Goal: Task Accomplishment & Management: Use online tool/utility

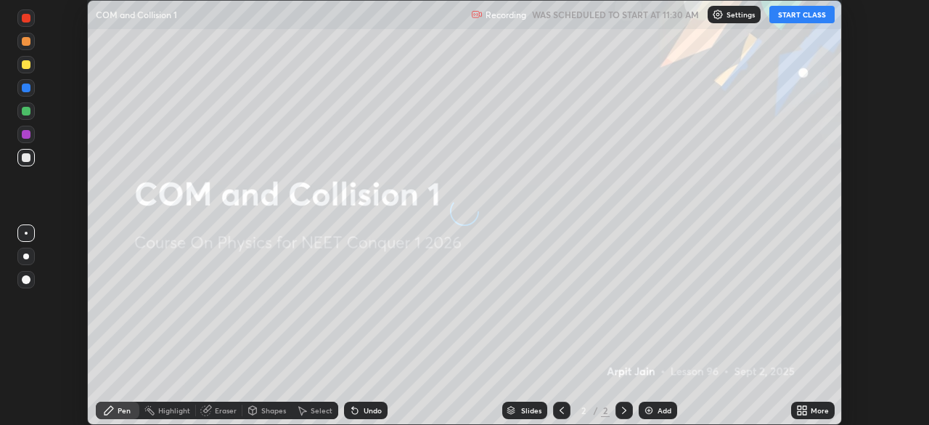
scroll to position [425, 929]
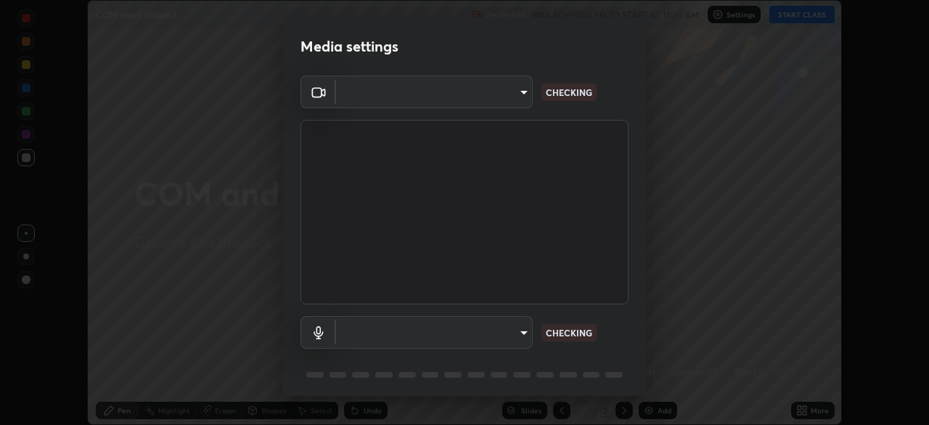
type input "e828e536804fa5ec44f09bab9f54175a8b6d317bb850f7280915d3359c97194d"
click at [501, 344] on body "Erase all COM and Collision 1 Recording WAS SCHEDULED TO START AT 11:30 AM Sett…" at bounding box center [464, 212] width 929 height 425
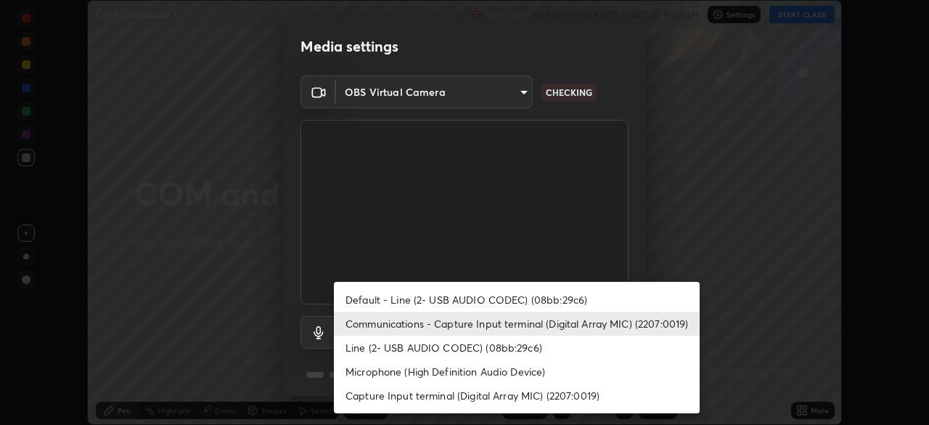
click at [524, 300] on li "Default - Line (2- USB AUDIO CODEC) (08bb:29c6)" at bounding box center [517, 300] width 366 height 24
type input "default"
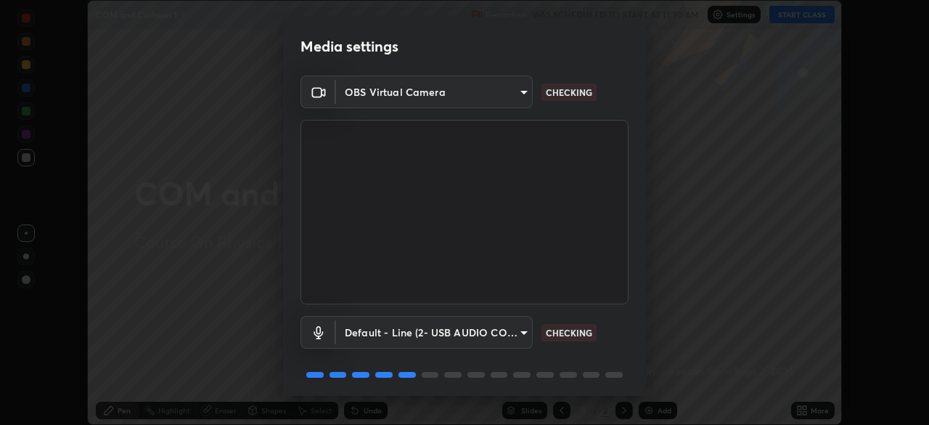
scroll to position [52, 0]
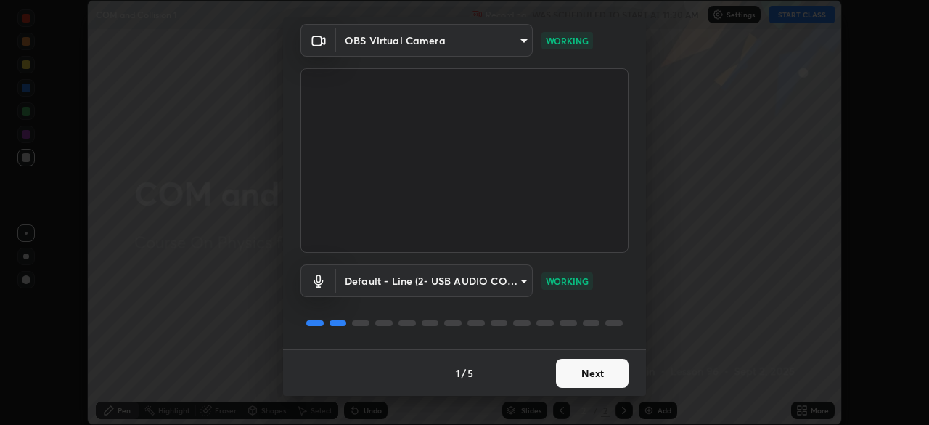
click at [585, 376] on button "Next" at bounding box center [592, 373] width 73 height 29
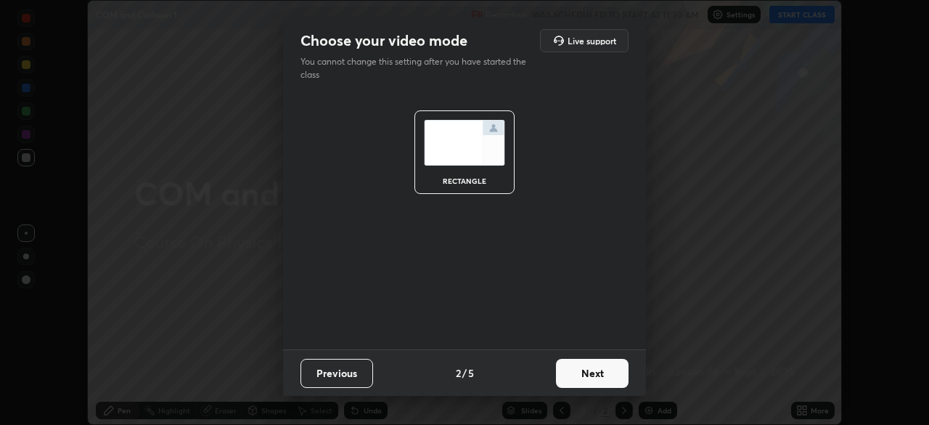
scroll to position [0, 0]
click at [599, 375] on button "Next" at bounding box center [592, 373] width 73 height 29
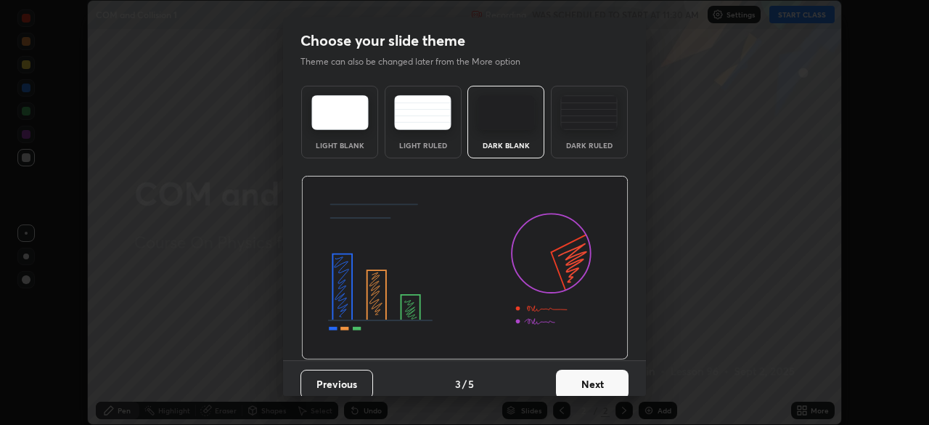
click at [586, 118] on img at bounding box center [589, 112] width 57 height 35
click at [585, 380] on button "Next" at bounding box center [592, 384] width 73 height 29
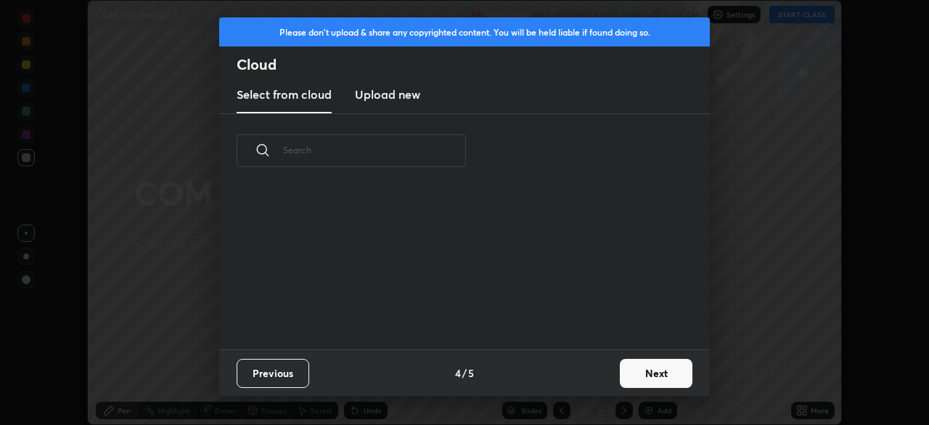
click at [652, 371] on button "Next" at bounding box center [656, 373] width 73 height 29
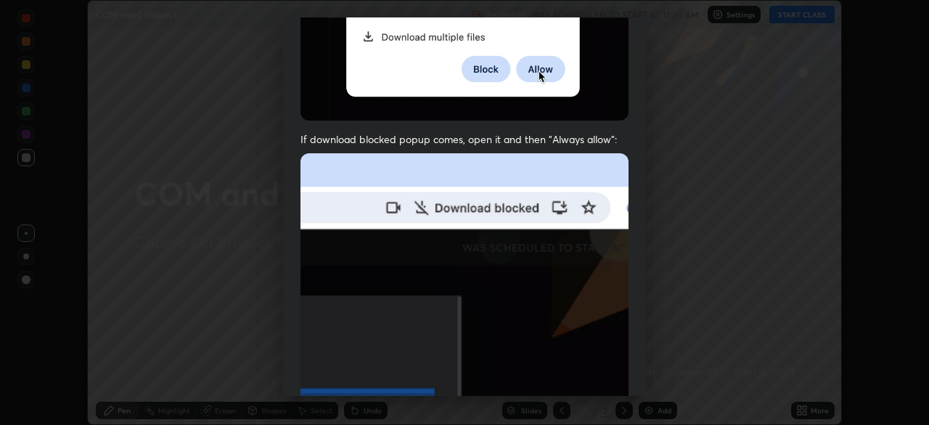
scroll to position [348, 0]
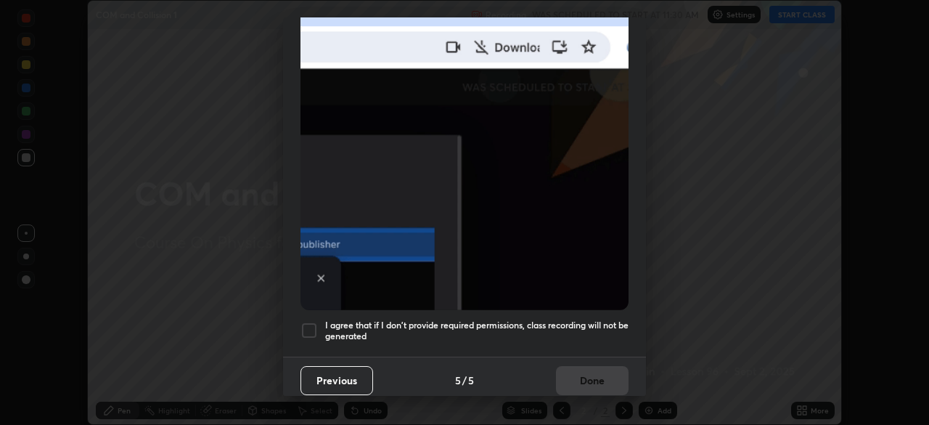
click at [539, 324] on h5 "I agree that if I don't provide required permissions, class recording will not …" at bounding box center [477, 330] width 304 height 23
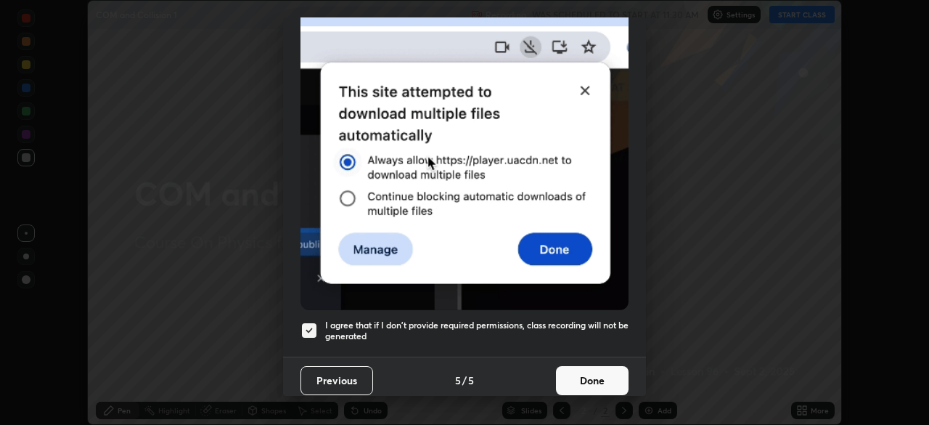
click at [569, 370] on button "Done" at bounding box center [592, 380] width 73 height 29
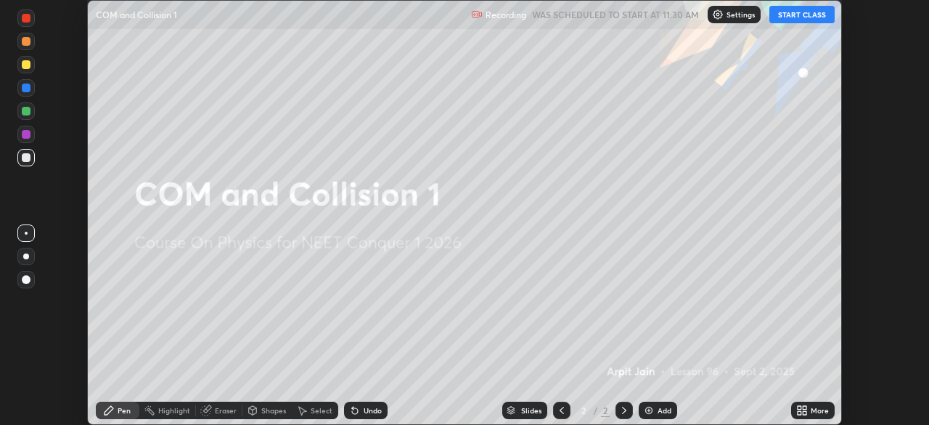
click at [799, 20] on button "START CLASS" at bounding box center [802, 14] width 65 height 17
click at [805, 413] on icon at bounding box center [805, 413] width 4 height 4
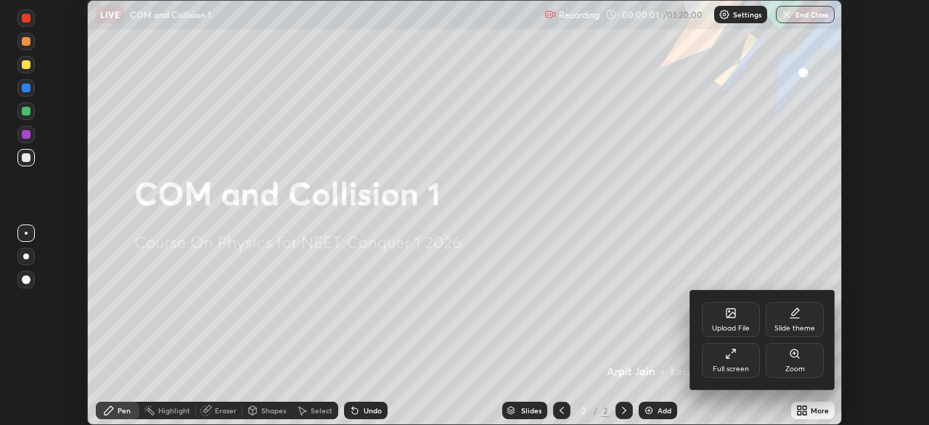
click at [656, 342] on div at bounding box center [464, 212] width 929 height 425
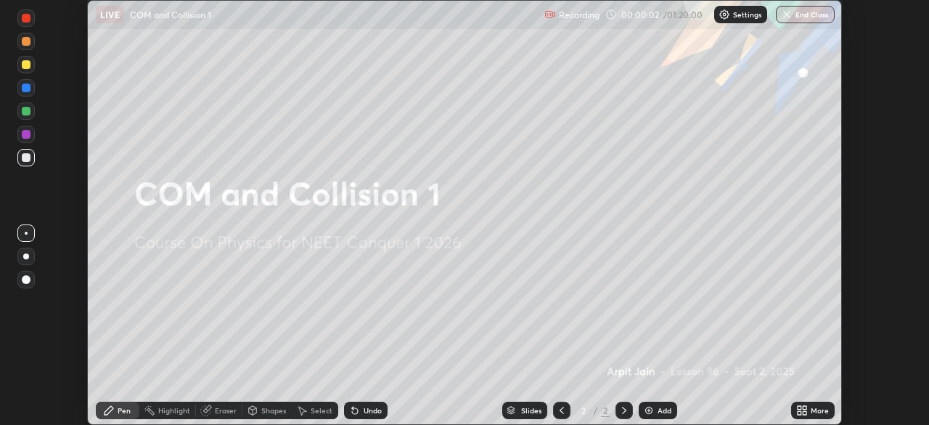
click at [654, 413] on div "Add" at bounding box center [658, 410] width 38 height 17
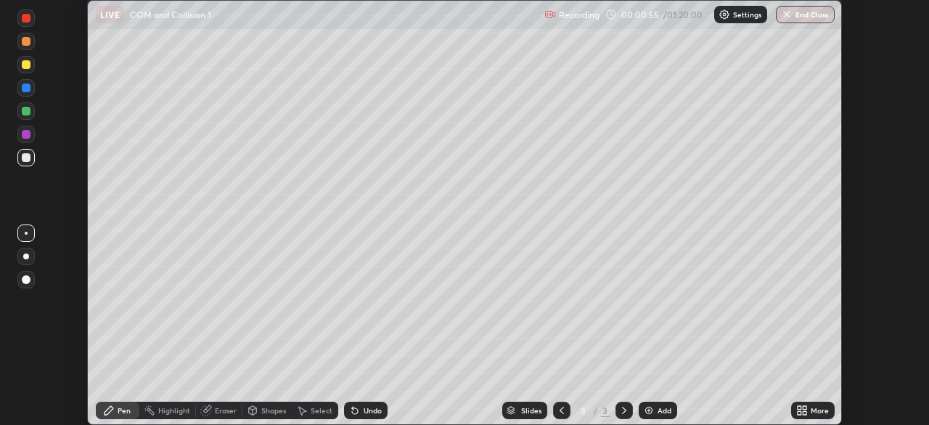
click at [30, 60] on div at bounding box center [25, 64] width 17 height 17
click at [29, 68] on div at bounding box center [26, 64] width 9 height 9
click at [28, 69] on div at bounding box center [25, 64] width 17 height 17
click at [359, 410] on div "Undo" at bounding box center [366, 410] width 44 height 17
click at [354, 410] on icon at bounding box center [355, 411] width 6 height 6
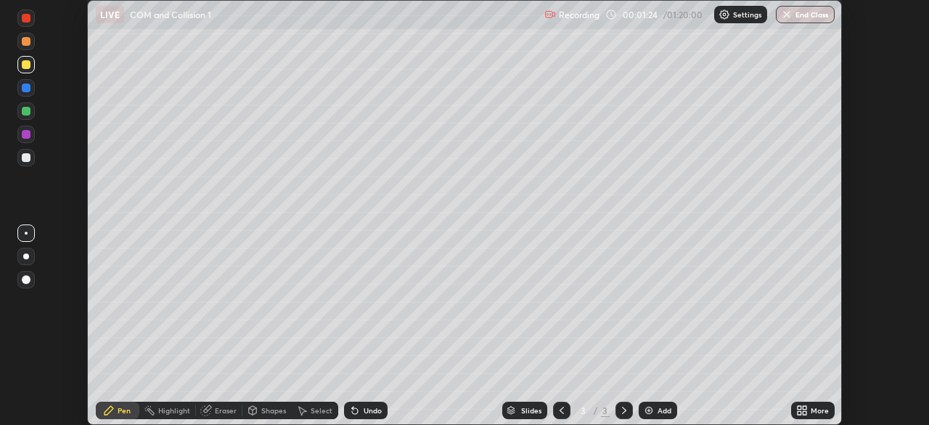
click at [352, 410] on icon at bounding box center [355, 411] width 6 height 6
click at [357, 405] on icon at bounding box center [355, 410] width 12 height 12
click at [656, 416] on div "Add" at bounding box center [658, 410] width 38 height 17
click at [266, 414] on div "Shapes" at bounding box center [273, 410] width 25 height 7
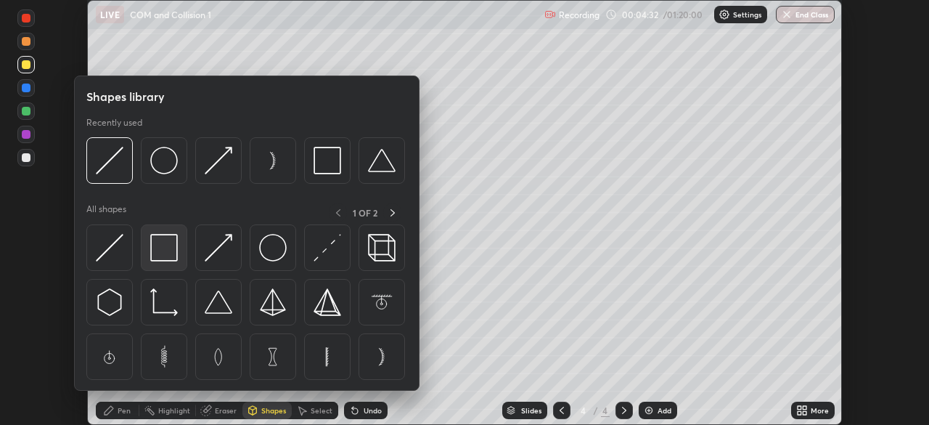
click at [168, 248] on img at bounding box center [164, 248] width 28 height 28
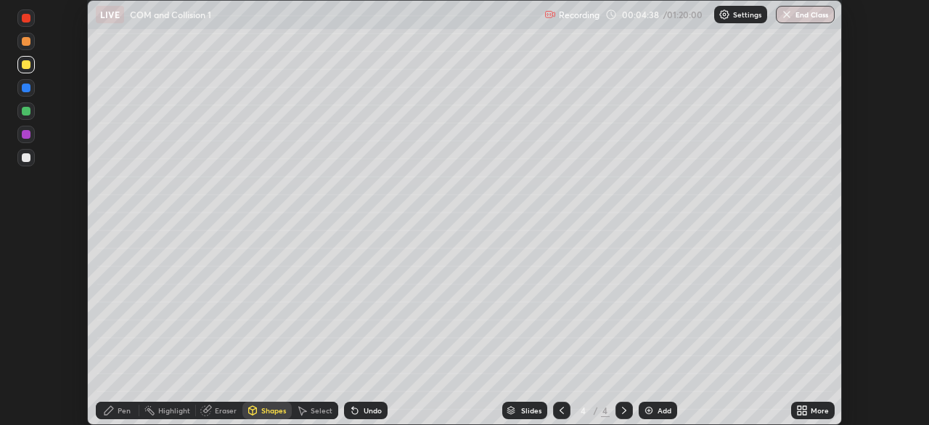
click at [259, 409] on div "Shapes" at bounding box center [267, 410] width 49 height 17
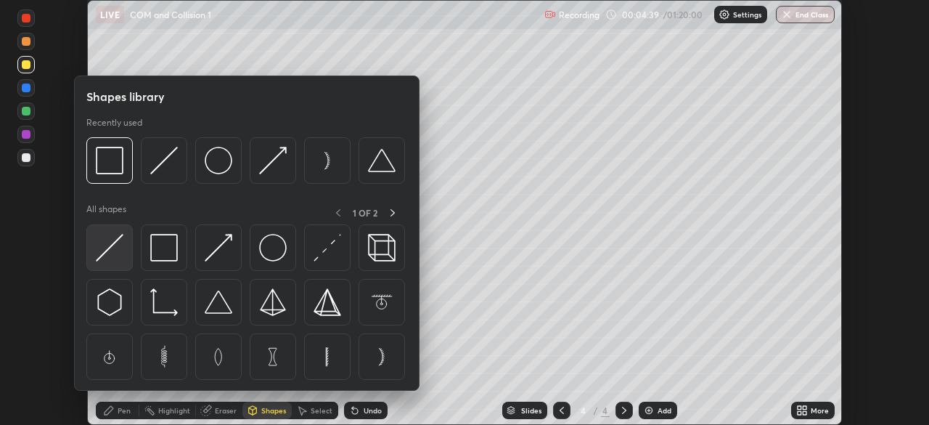
click at [110, 248] on img at bounding box center [110, 248] width 28 height 28
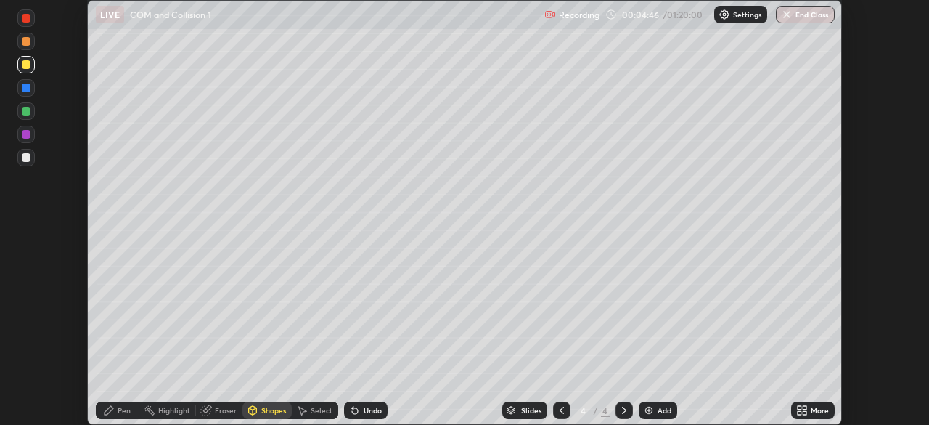
click at [25, 159] on div at bounding box center [26, 157] width 9 height 9
click at [26, 90] on div at bounding box center [26, 88] width 9 height 9
click at [118, 412] on div "Pen" at bounding box center [124, 410] width 13 height 7
click at [352, 408] on icon at bounding box center [355, 411] width 6 height 6
click at [25, 113] on div at bounding box center [26, 111] width 9 height 9
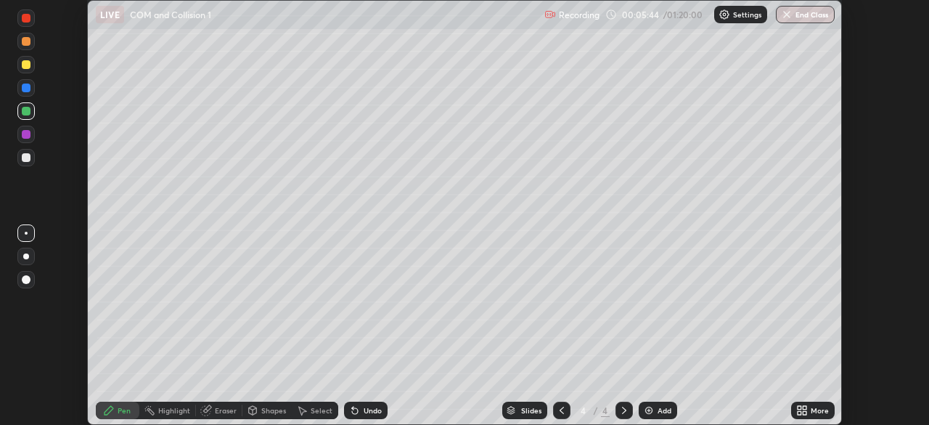
click at [171, 412] on div "Highlight" at bounding box center [174, 410] width 32 height 7
click at [118, 410] on div "Pen" at bounding box center [124, 410] width 13 height 7
click at [29, 156] on div at bounding box center [26, 157] width 9 height 9
click at [127, 412] on div "Pen" at bounding box center [124, 410] width 13 height 7
click at [26, 112] on div at bounding box center [26, 111] width 9 height 9
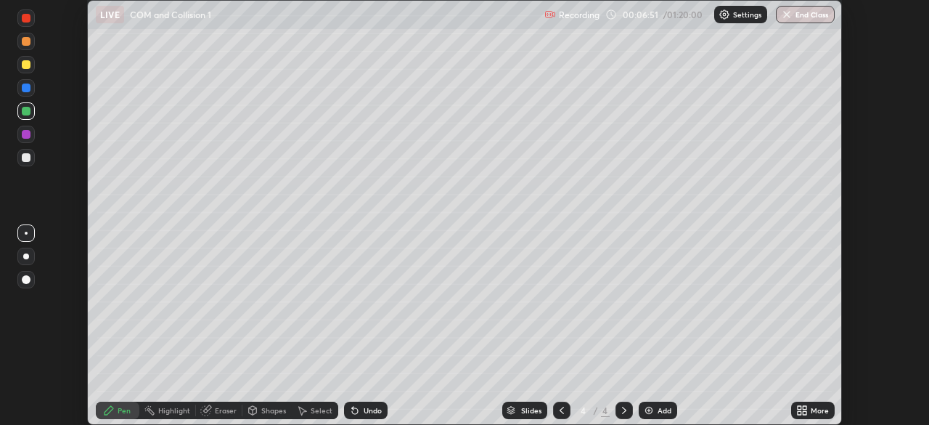
click at [26, 66] on div at bounding box center [26, 64] width 9 height 9
click at [356, 415] on icon at bounding box center [355, 410] width 12 height 12
click at [354, 415] on icon at bounding box center [355, 410] width 12 height 12
click at [353, 411] on icon at bounding box center [355, 411] width 6 height 6
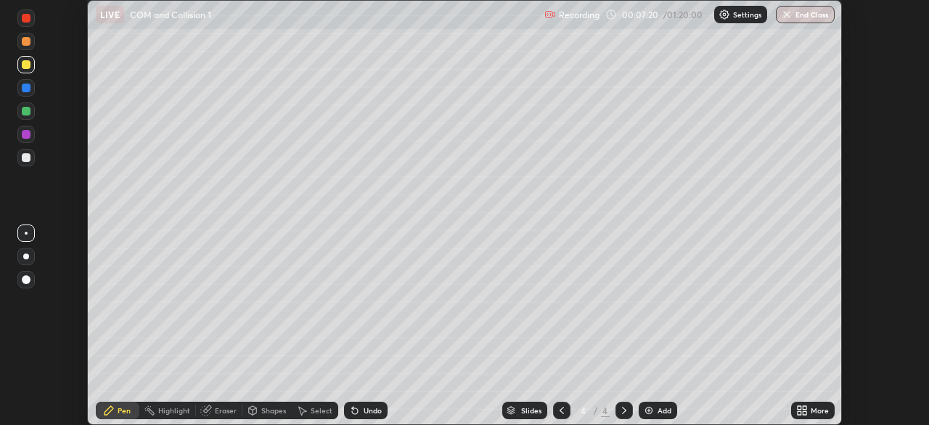
click at [353, 411] on icon at bounding box center [355, 411] width 6 height 6
click at [352, 409] on icon at bounding box center [355, 411] width 6 height 6
click at [661, 410] on div "Add" at bounding box center [665, 410] width 14 height 7
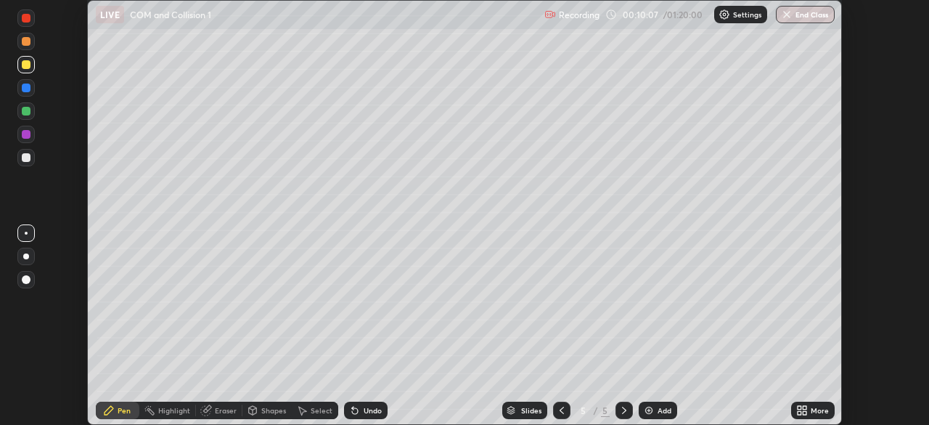
click at [28, 135] on div at bounding box center [26, 134] width 9 height 9
click at [26, 159] on div at bounding box center [26, 157] width 9 height 9
click at [166, 407] on div "Highlight" at bounding box center [174, 410] width 32 height 7
click at [28, 360] on icon at bounding box center [26, 360] width 7 height 7
click at [110, 415] on icon at bounding box center [109, 410] width 12 height 12
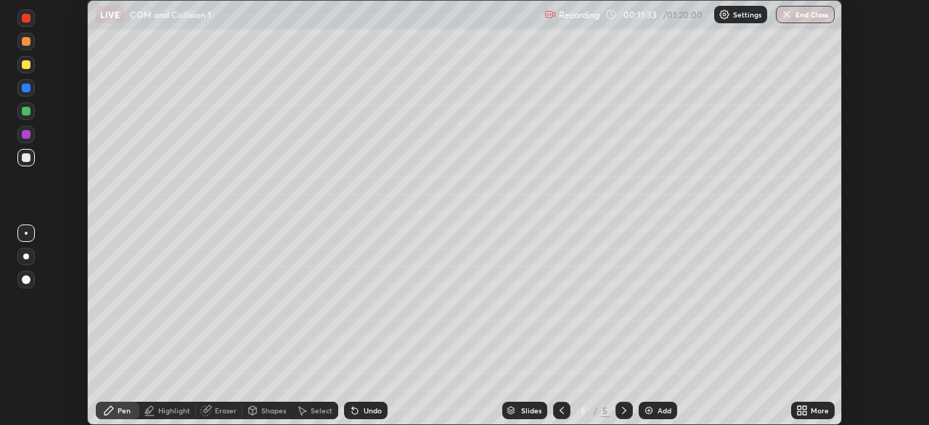
click at [368, 410] on div "Undo" at bounding box center [373, 410] width 18 height 7
click at [655, 412] on div "Add" at bounding box center [658, 410] width 38 height 17
click at [221, 414] on div "Eraser" at bounding box center [226, 410] width 22 height 7
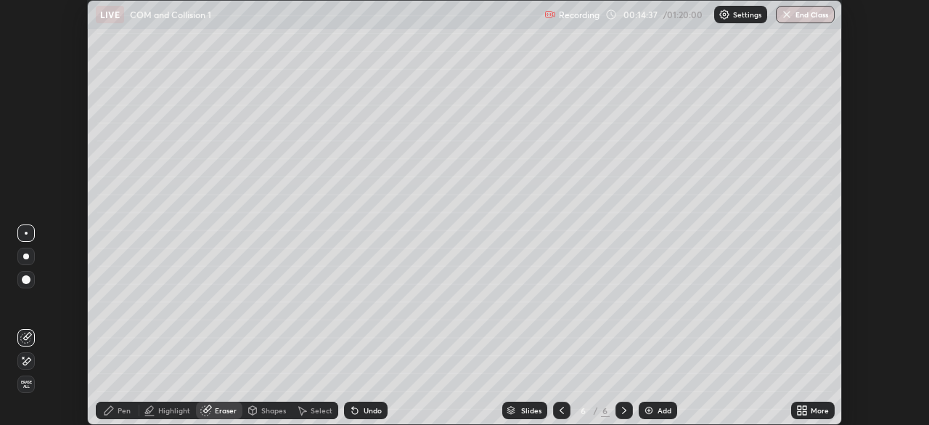
click at [175, 411] on div "Highlight" at bounding box center [174, 410] width 32 height 7
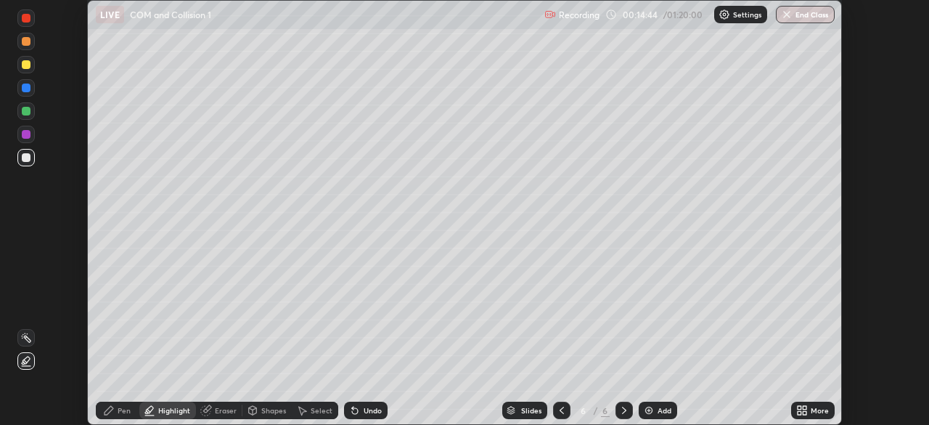
click at [120, 407] on div "Pen" at bounding box center [124, 410] width 13 height 7
click at [658, 407] on div "Add" at bounding box center [665, 410] width 14 height 7
click at [261, 414] on div "Shapes" at bounding box center [273, 410] width 25 height 7
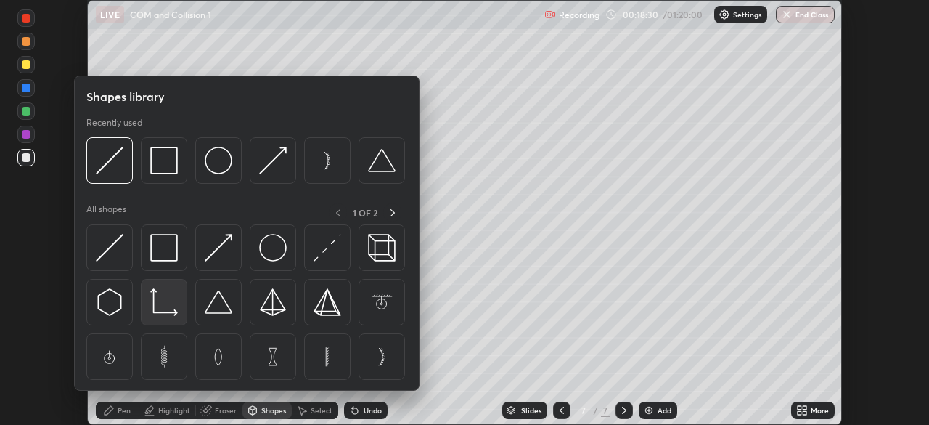
click at [158, 304] on img at bounding box center [164, 302] width 28 height 28
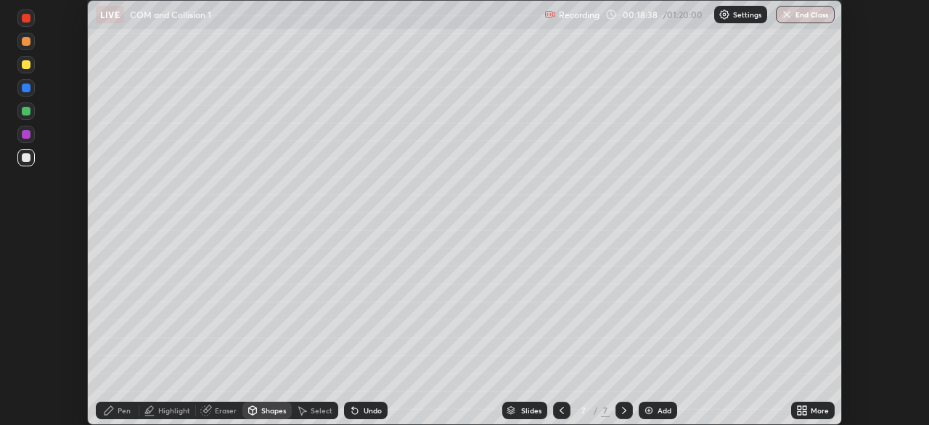
click at [26, 114] on div at bounding box center [26, 111] width 9 height 9
click at [166, 413] on div "Highlight" at bounding box center [174, 410] width 32 height 7
click at [23, 358] on icon at bounding box center [26, 361] width 12 height 12
click at [25, 155] on div at bounding box center [26, 157] width 9 height 9
click at [25, 113] on div at bounding box center [26, 111] width 9 height 9
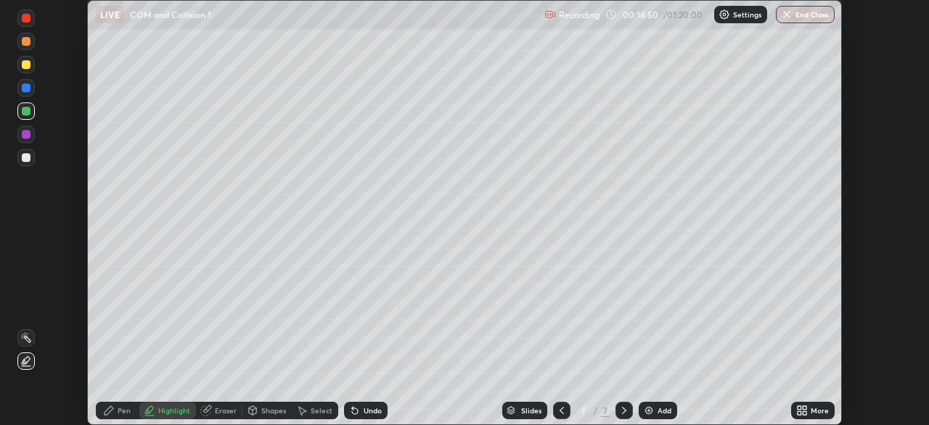
click at [26, 90] on div at bounding box center [26, 88] width 9 height 9
click at [112, 417] on div "Pen" at bounding box center [118, 410] width 44 height 17
click at [25, 160] on div at bounding box center [26, 157] width 9 height 9
click at [558, 411] on icon at bounding box center [562, 410] width 12 height 12
click at [623, 410] on icon at bounding box center [625, 410] width 12 height 12
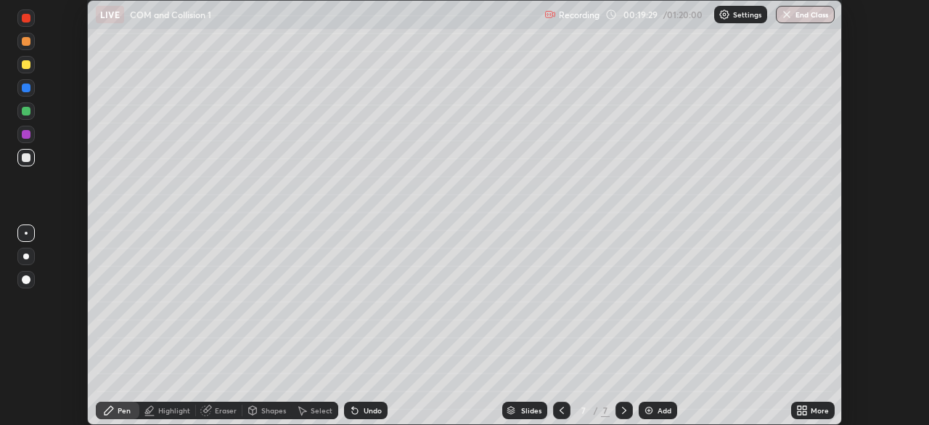
click at [28, 68] on div at bounding box center [26, 64] width 9 height 9
click at [24, 253] on div at bounding box center [25, 256] width 17 height 17
click at [25, 280] on div at bounding box center [26, 279] width 9 height 9
click at [30, 21] on div at bounding box center [25, 17] width 17 height 17
click at [28, 155] on div at bounding box center [26, 157] width 9 height 9
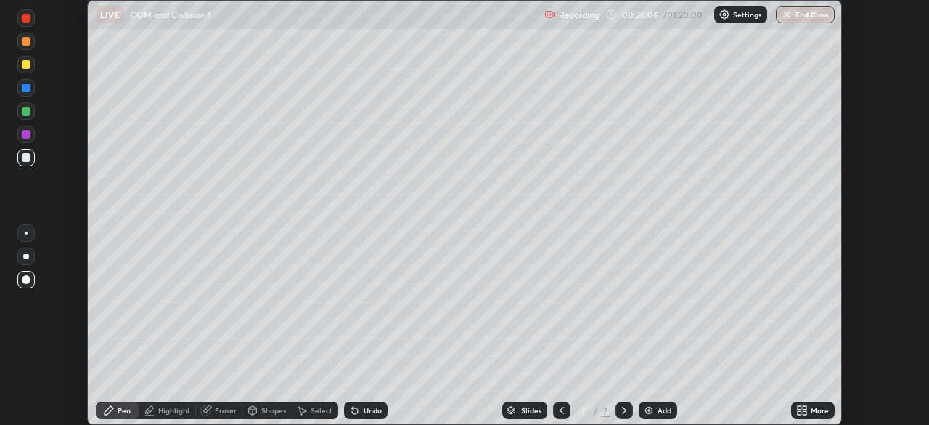
click at [311, 412] on div "Select" at bounding box center [322, 410] width 22 height 7
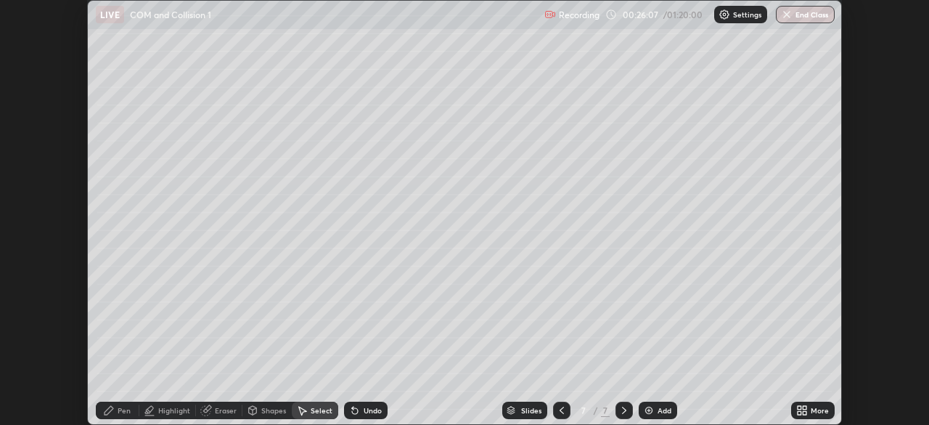
click at [120, 42] on div "0 ° Undo Copy Duplicate Duplicate to new slide Delete" at bounding box center [465, 212] width 754 height 423
click at [118, 69] on div "0 ° Undo Copy Duplicate Duplicate to new slide Delete" at bounding box center [465, 212] width 754 height 423
click at [308, 412] on div "Select" at bounding box center [315, 410] width 46 height 17
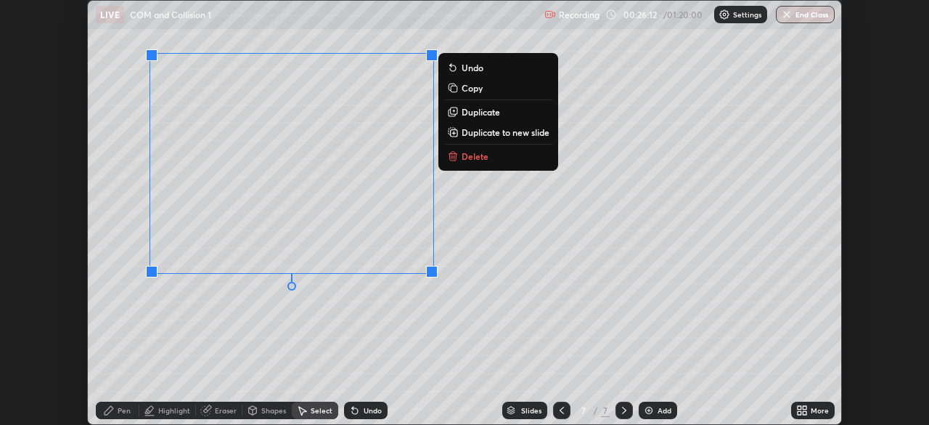
click at [476, 134] on p "Duplicate to new slide" at bounding box center [506, 132] width 88 height 12
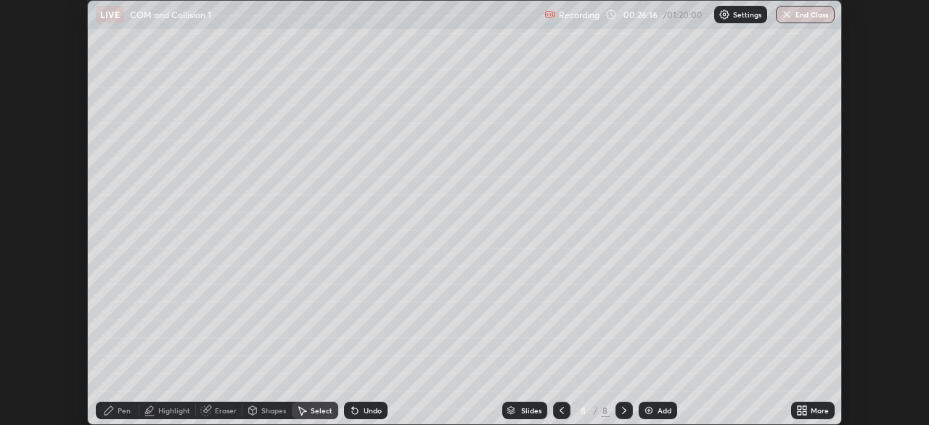
click at [174, 410] on div "Highlight" at bounding box center [174, 410] width 32 height 7
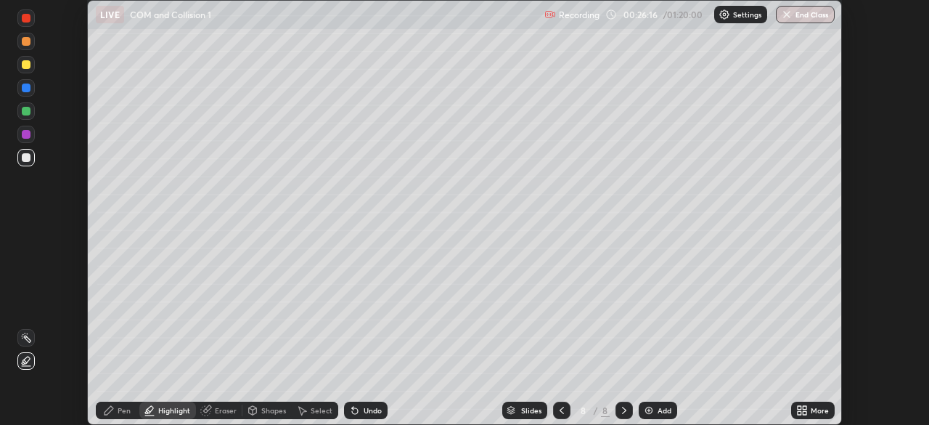
click at [23, 362] on icon at bounding box center [26, 361] width 12 height 12
click at [24, 135] on div at bounding box center [26, 134] width 9 height 9
click at [115, 410] on div "Pen" at bounding box center [118, 410] width 44 height 17
click at [32, 162] on div at bounding box center [25, 157] width 17 height 17
click at [26, 233] on div at bounding box center [26, 233] width 3 height 3
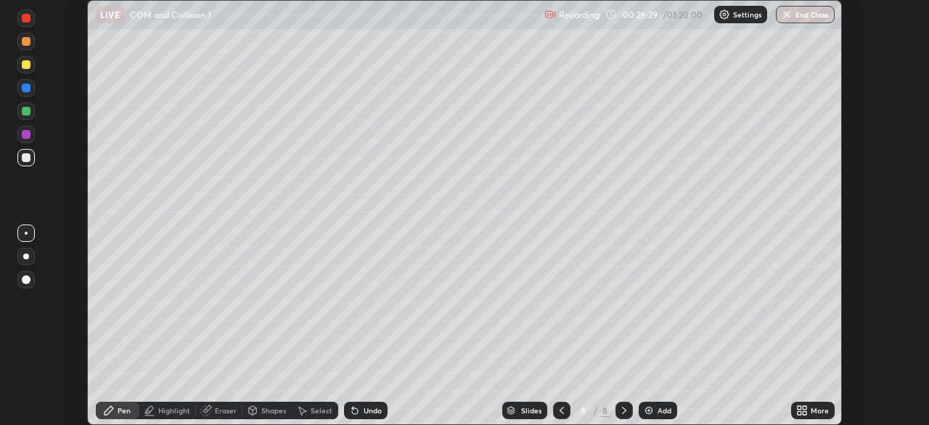
click at [25, 255] on div at bounding box center [26, 256] width 6 height 6
click at [360, 407] on div "Undo" at bounding box center [366, 410] width 44 height 17
click at [364, 412] on div "Undo" at bounding box center [373, 410] width 18 height 7
click at [358, 417] on div "Undo" at bounding box center [366, 410] width 44 height 17
click at [356, 413] on icon at bounding box center [355, 410] width 12 height 12
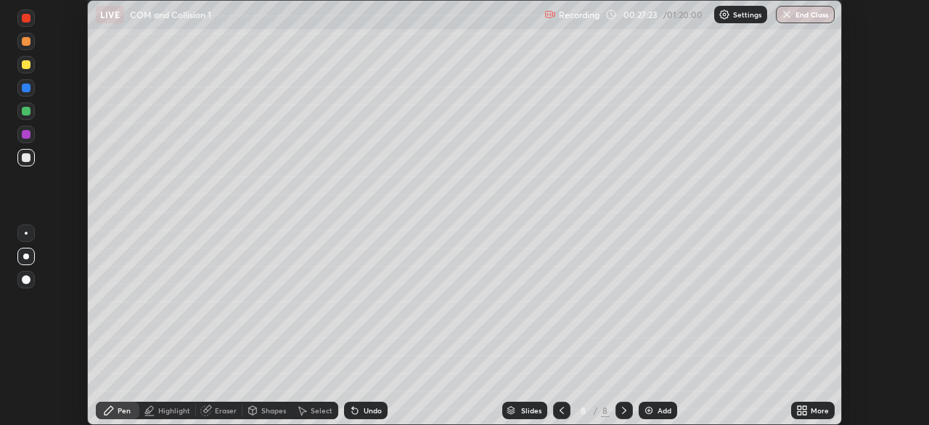
click at [354, 409] on icon at bounding box center [355, 411] width 6 height 6
click at [359, 405] on div "Undo" at bounding box center [366, 410] width 44 height 17
click at [658, 412] on div "Add" at bounding box center [665, 410] width 14 height 7
click at [26, 233] on div at bounding box center [26, 233] width 3 height 3
click at [256, 411] on icon at bounding box center [253, 410] width 12 height 12
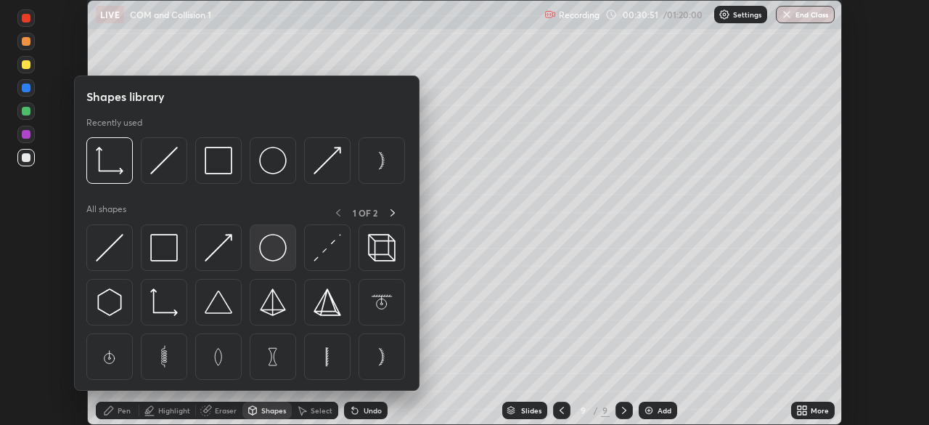
click at [265, 251] on img at bounding box center [273, 248] width 28 height 28
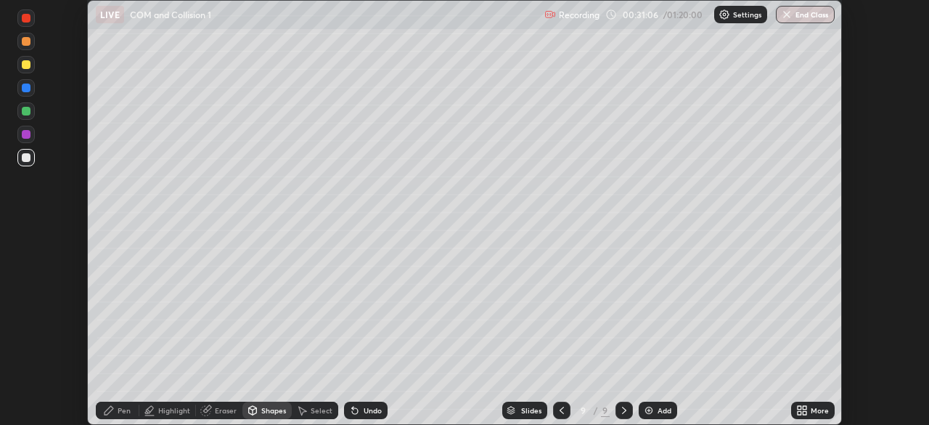
click at [554, 406] on div at bounding box center [561, 410] width 17 height 17
click at [623, 407] on icon at bounding box center [625, 410] width 12 height 12
click at [117, 414] on div "Pen" at bounding box center [118, 410] width 44 height 17
click at [27, 91] on div at bounding box center [26, 88] width 9 height 9
click at [27, 68] on div at bounding box center [26, 64] width 9 height 9
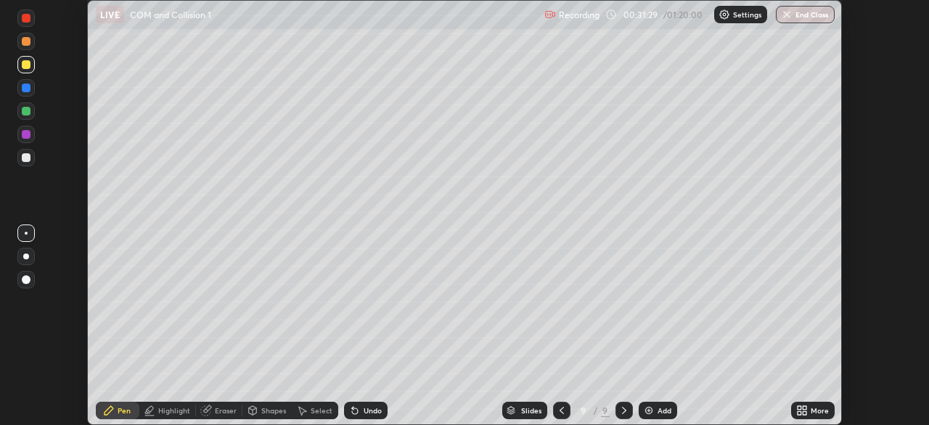
click at [258, 412] on div "Shapes" at bounding box center [267, 410] width 49 height 17
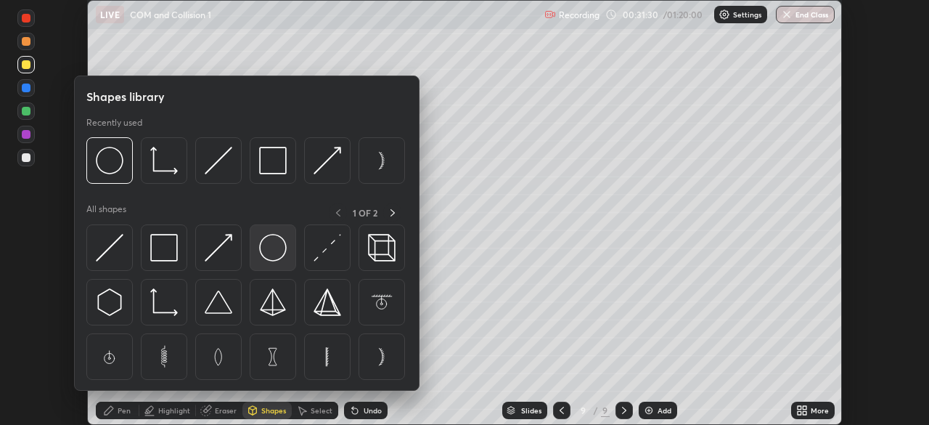
click at [272, 252] on img at bounding box center [273, 248] width 28 height 28
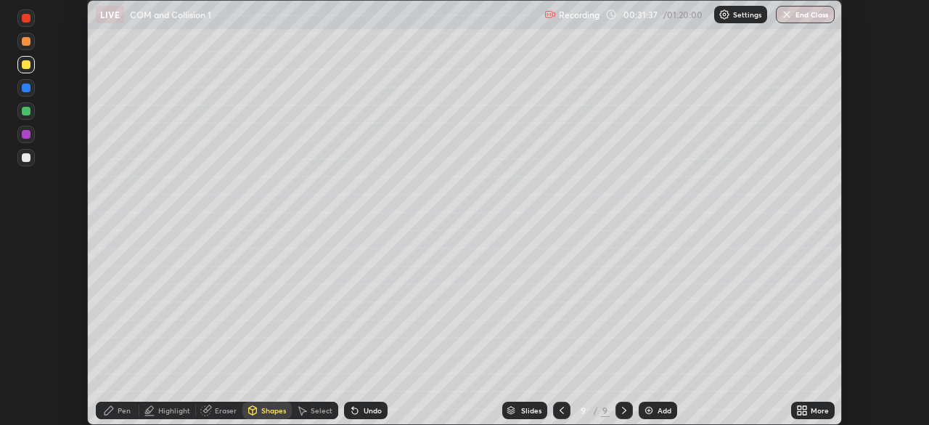
click at [359, 410] on div "Undo" at bounding box center [366, 410] width 44 height 17
click at [171, 407] on div "Highlight" at bounding box center [174, 410] width 32 height 7
click at [25, 135] on div at bounding box center [26, 134] width 9 height 9
click at [115, 413] on icon at bounding box center [109, 410] width 12 height 12
click at [28, 157] on div at bounding box center [26, 157] width 9 height 9
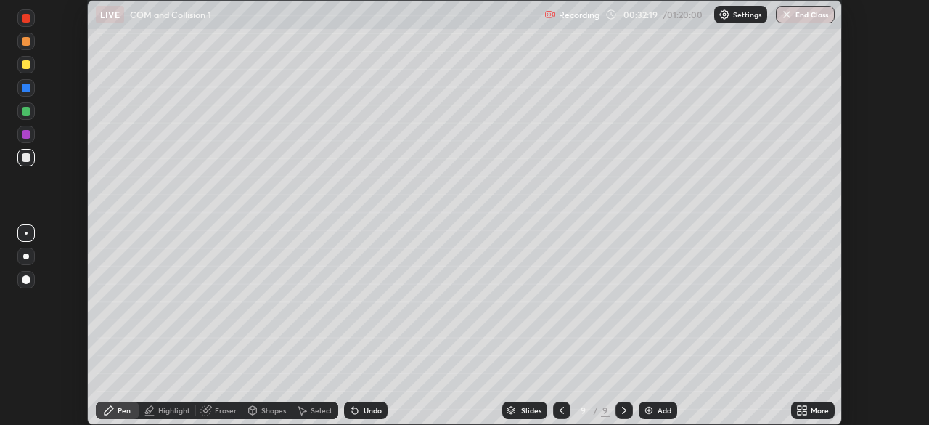
click at [353, 409] on icon at bounding box center [355, 411] width 6 height 6
click at [359, 412] on div "Undo" at bounding box center [366, 410] width 44 height 17
click at [364, 412] on div "Undo" at bounding box center [373, 410] width 18 height 7
click at [353, 411] on icon at bounding box center [355, 411] width 6 height 6
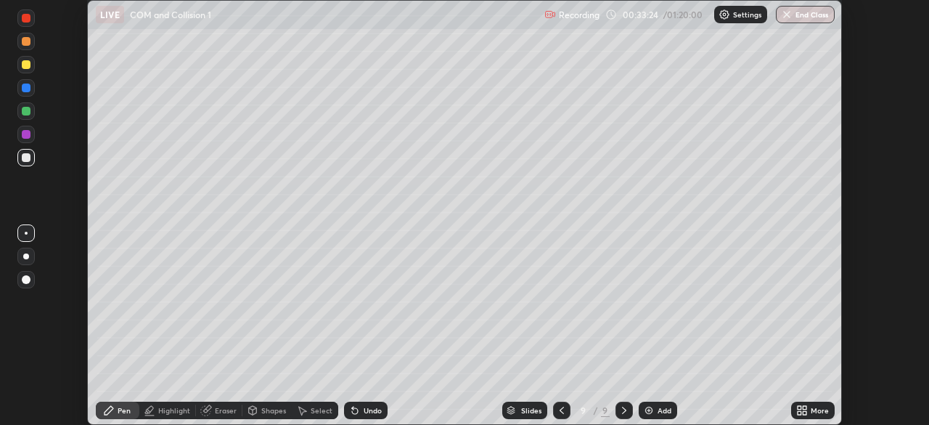
click at [25, 91] on div at bounding box center [26, 88] width 9 height 9
click at [28, 66] on div at bounding box center [26, 64] width 9 height 9
click at [27, 157] on div at bounding box center [26, 157] width 9 height 9
click at [27, 64] on div at bounding box center [26, 64] width 9 height 9
click at [648, 415] on img at bounding box center [649, 410] width 12 height 12
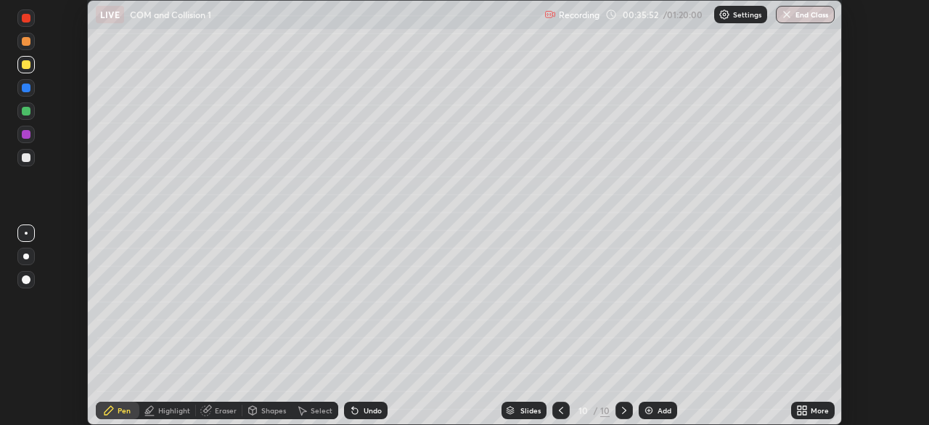
click at [558, 410] on icon at bounding box center [561, 410] width 12 height 12
click at [623, 410] on icon at bounding box center [625, 410] width 12 height 12
click at [25, 161] on div at bounding box center [26, 157] width 9 height 9
click at [560, 410] on icon at bounding box center [561, 410] width 12 height 12
click at [174, 412] on div "Highlight" at bounding box center [174, 410] width 32 height 7
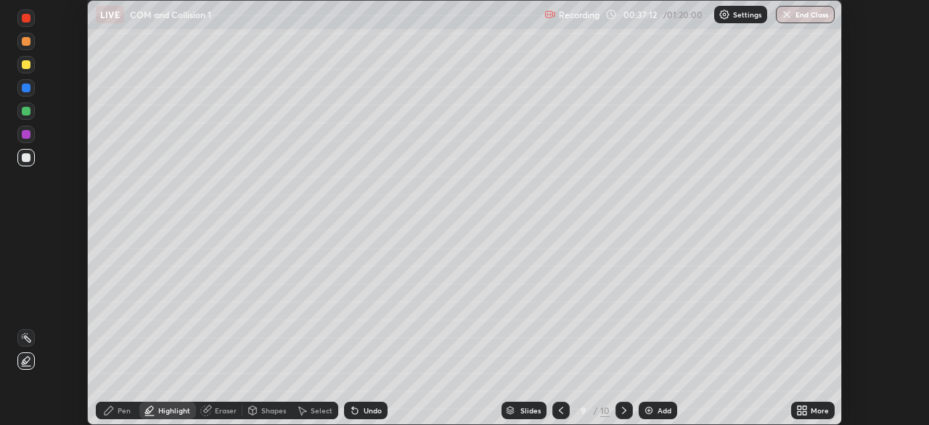
click at [27, 334] on circle at bounding box center [26, 333] width 1 height 1
click at [621, 406] on icon at bounding box center [625, 410] width 12 height 12
click at [559, 410] on icon at bounding box center [561, 410] width 4 height 7
click at [622, 410] on icon at bounding box center [625, 410] width 12 height 12
click at [560, 409] on icon at bounding box center [561, 410] width 4 height 7
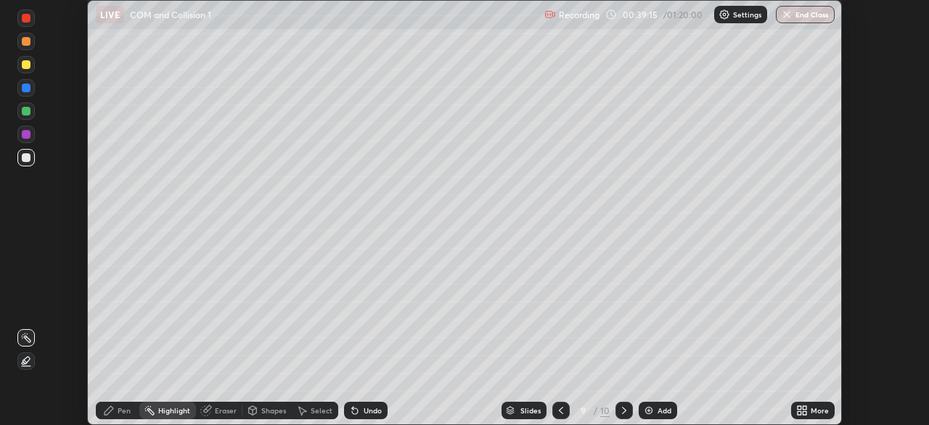
click at [168, 410] on div "Highlight" at bounding box center [174, 410] width 32 height 7
click at [619, 414] on icon at bounding box center [625, 410] width 12 height 12
click at [561, 413] on icon at bounding box center [561, 410] width 4 height 7
click at [624, 414] on icon at bounding box center [625, 410] width 12 height 12
click at [560, 410] on icon at bounding box center [561, 410] width 12 height 12
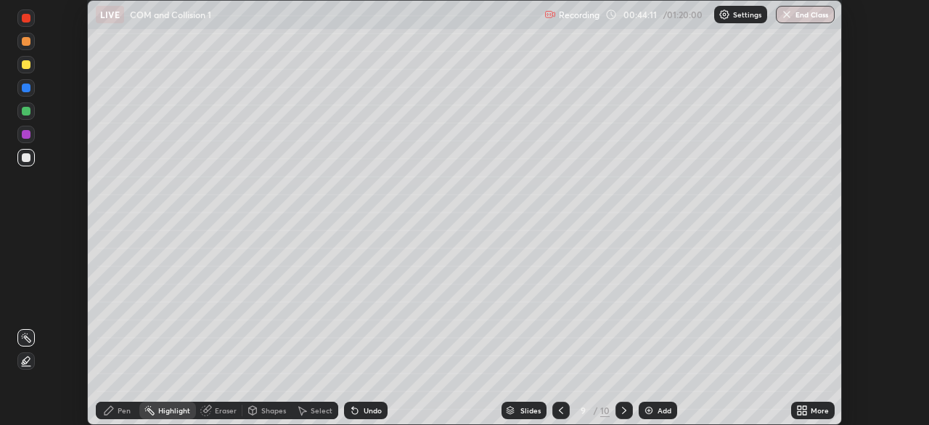
click at [617, 418] on div at bounding box center [624, 410] width 17 height 17
click at [659, 410] on div "Add" at bounding box center [665, 410] width 14 height 7
click at [118, 412] on div "Pen" at bounding box center [124, 410] width 13 height 7
click at [26, 162] on div at bounding box center [25, 157] width 17 height 17
click at [27, 65] on div at bounding box center [26, 64] width 9 height 9
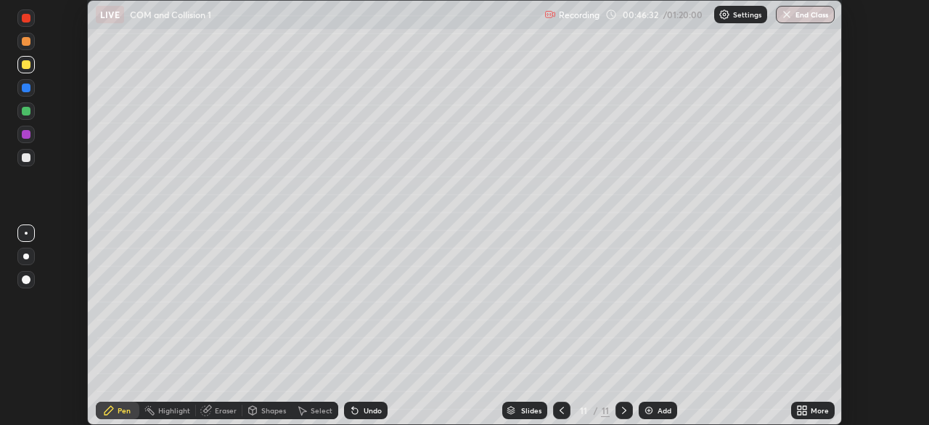
click at [25, 88] on div at bounding box center [26, 88] width 9 height 9
click at [355, 411] on icon at bounding box center [355, 411] width 6 height 6
click at [26, 155] on div at bounding box center [26, 157] width 9 height 9
click at [660, 410] on div "Add" at bounding box center [665, 410] width 14 height 7
click at [27, 88] on div at bounding box center [26, 88] width 9 height 9
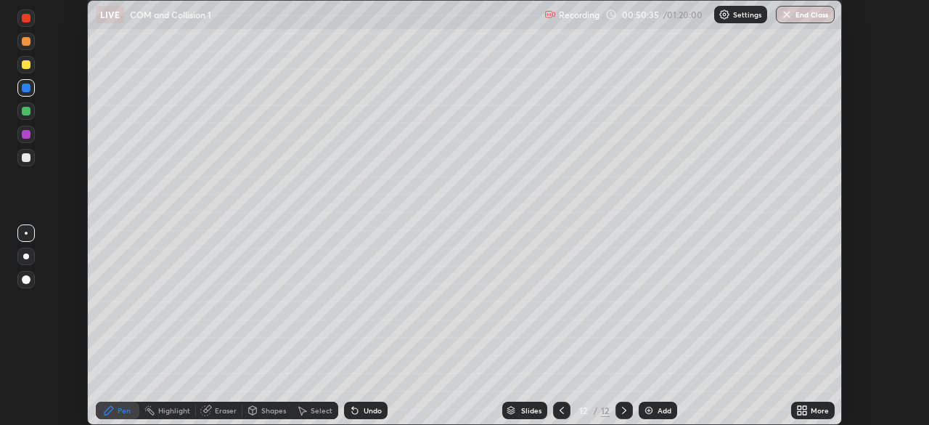
click at [266, 20] on div "LIVE COM and Collision 1" at bounding box center [317, 14] width 443 height 29
click at [218, 28] on div "LIVE COM and Collision 1" at bounding box center [317, 14] width 443 height 29
click at [27, 68] on div at bounding box center [26, 64] width 9 height 9
click at [170, 408] on div "Highlight" at bounding box center [174, 410] width 32 height 7
click at [118, 411] on div "Pen" at bounding box center [124, 410] width 13 height 7
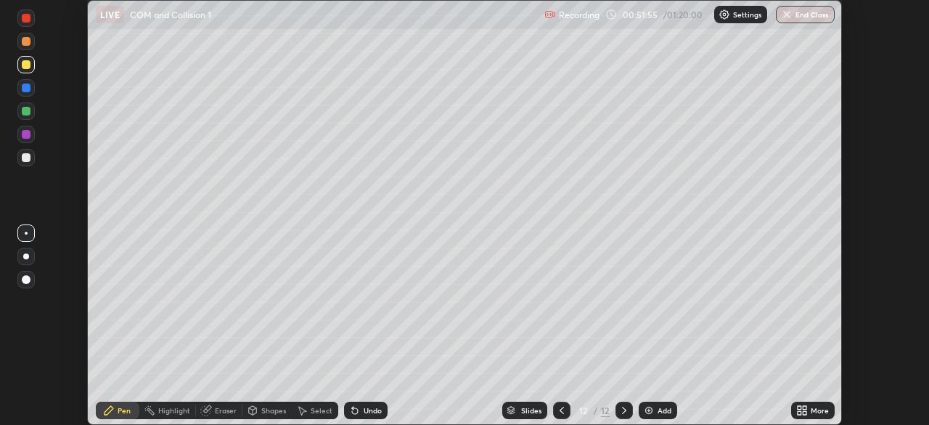
click at [25, 157] on div at bounding box center [26, 157] width 9 height 9
click at [176, 408] on div "Highlight" at bounding box center [174, 410] width 32 height 7
click at [121, 413] on div "Pen" at bounding box center [124, 410] width 13 height 7
click at [213, 411] on div "Eraser" at bounding box center [219, 410] width 46 height 17
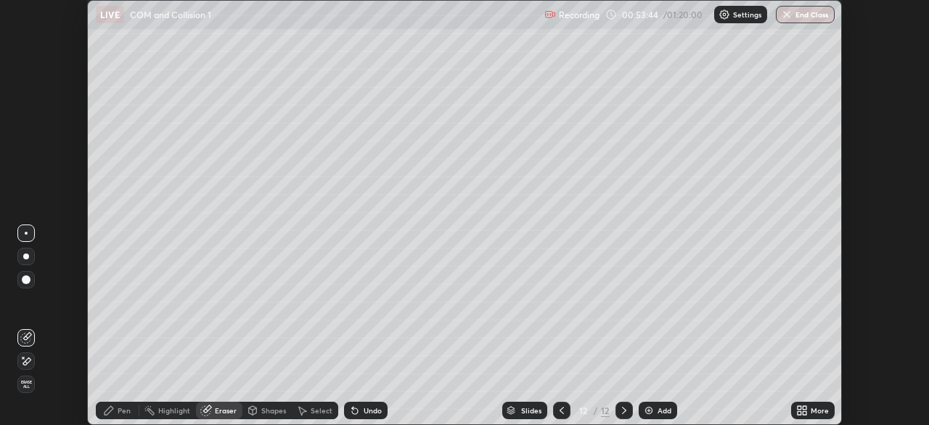
click at [166, 410] on div "Highlight" at bounding box center [174, 410] width 32 height 7
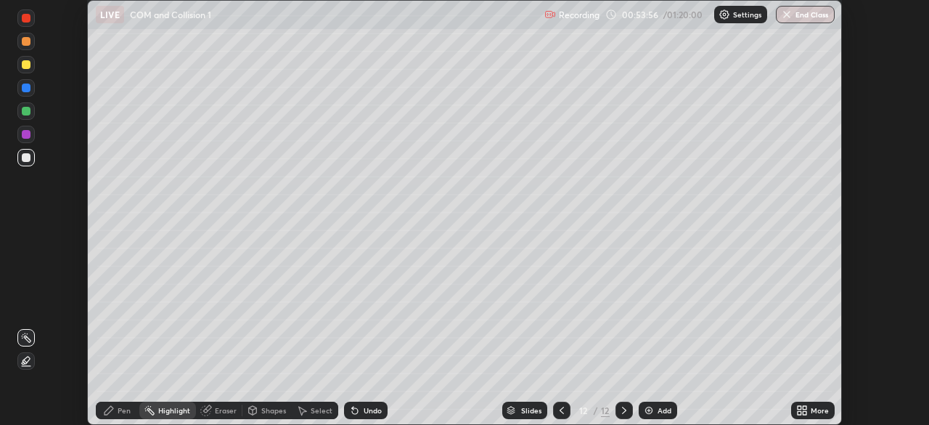
click at [102, 414] on div "Pen" at bounding box center [118, 410] width 44 height 17
click at [30, 154] on div at bounding box center [25, 157] width 17 height 17
click at [33, 134] on div at bounding box center [25, 134] width 17 height 17
click at [27, 90] on div at bounding box center [26, 88] width 9 height 9
click at [30, 67] on div at bounding box center [26, 64] width 9 height 9
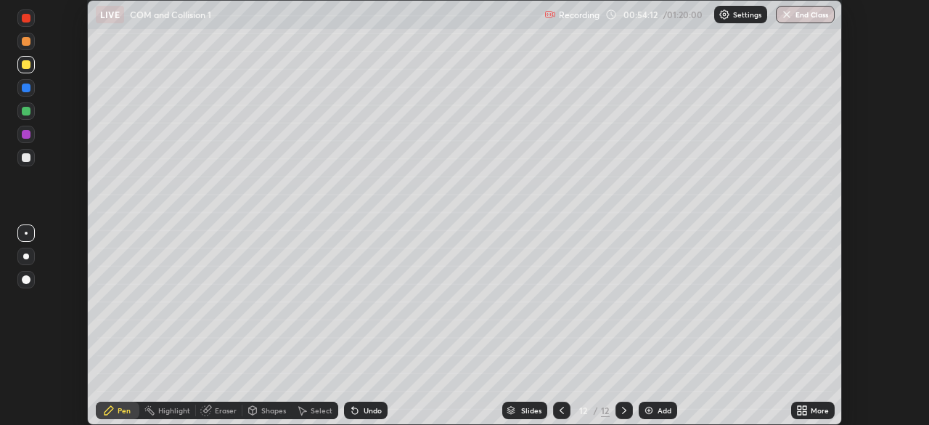
click at [25, 276] on div at bounding box center [26, 279] width 9 height 9
click at [29, 157] on div at bounding box center [26, 157] width 9 height 9
click at [645, 416] on div "Add" at bounding box center [658, 410] width 38 height 17
click at [26, 135] on div at bounding box center [26, 134] width 9 height 9
click at [26, 233] on div at bounding box center [26, 233] width 3 height 3
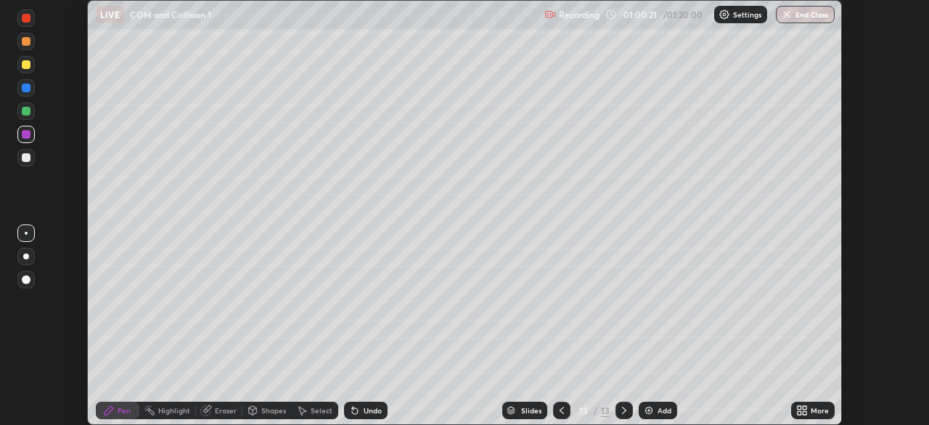
click at [23, 159] on div at bounding box center [26, 157] width 9 height 9
click at [661, 412] on div "Add" at bounding box center [665, 410] width 14 height 7
click at [28, 65] on div at bounding box center [26, 64] width 9 height 9
click at [26, 113] on div at bounding box center [26, 111] width 9 height 9
click at [25, 157] on div at bounding box center [26, 157] width 9 height 9
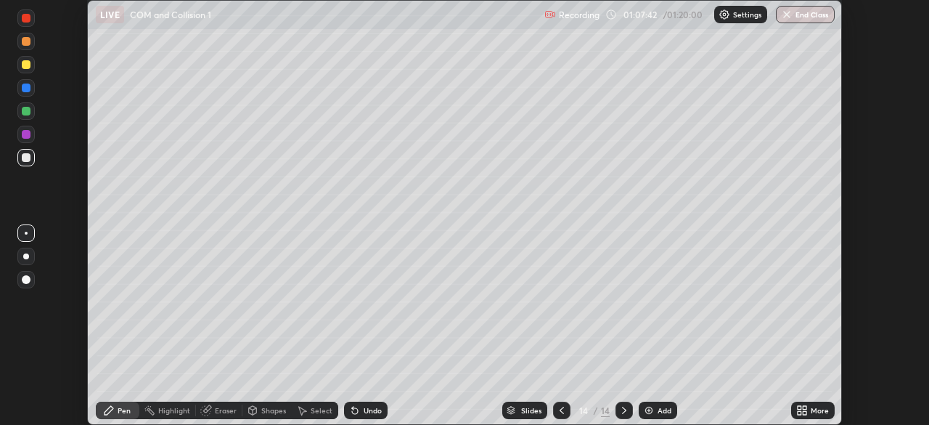
click at [30, 157] on div at bounding box center [26, 157] width 9 height 9
click at [659, 407] on div "Add" at bounding box center [665, 410] width 14 height 7
click at [122, 409] on div "Pen" at bounding box center [124, 410] width 13 height 7
click at [28, 158] on div at bounding box center [26, 157] width 9 height 9
click at [796, 14] on button "End Class" at bounding box center [806, 14] width 57 height 17
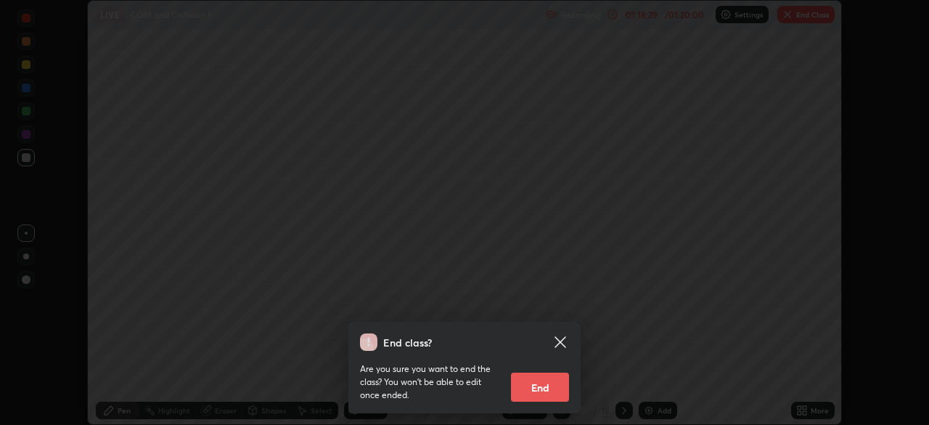
click at [550, 386] on button "End" at bounding box center [540, 386] width 58 height 29
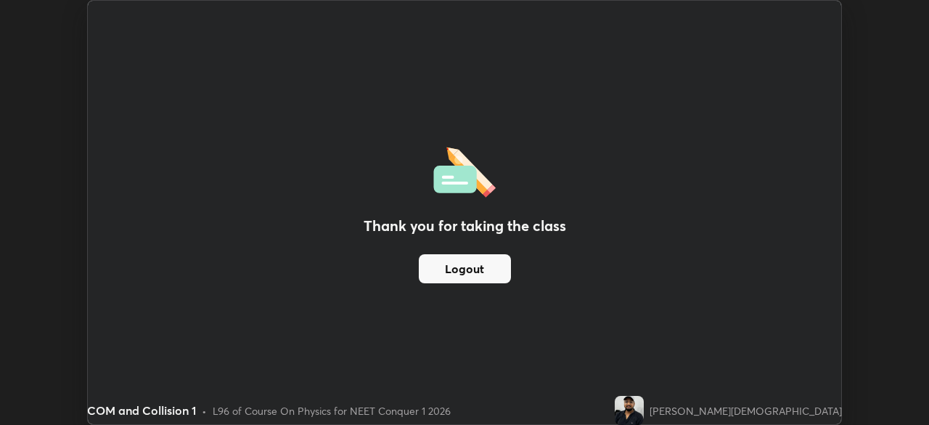
click at [496, 274] on button "Logout" at bounding box center [465, 268] width 92 height 29
